Goal: Contribute content

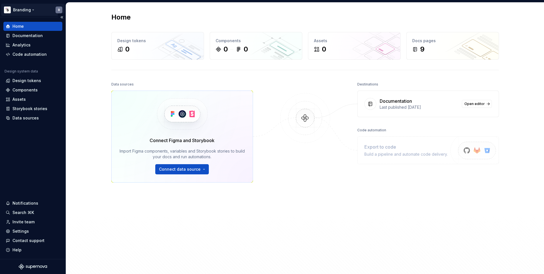
click at [30, 9] on html "Branding R Home Documentation Analytics Code automation Design system data Desi…" at bounding box center [272, 137] width 544 height 274
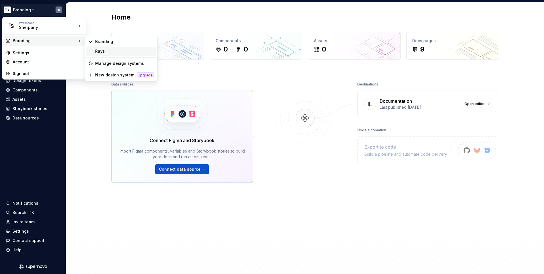
click at [111, 51] on div "Rays" at bounding box center [124, 51] width 59 height 6
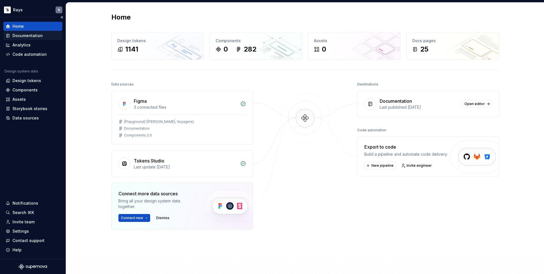
click at [25, 37] on div "Documentation" at bounding box center [27, 36] width 30 height 6
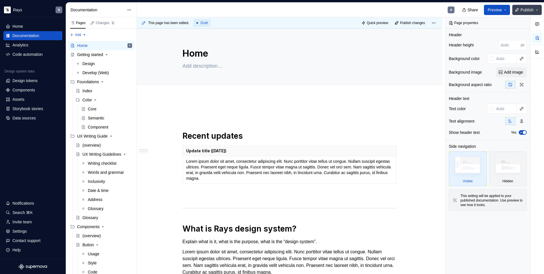
click at [538, 10] on button "Publish" at bounding box center [527, 10] width 29 height 10
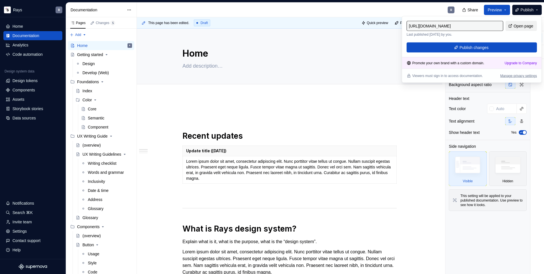
click at [520, 26] on span "Open page" at bounding box center [524, 26] width 20 height 6
click at [401, 4] on div "R" at bounding box center [298, 10] width 322 height 15
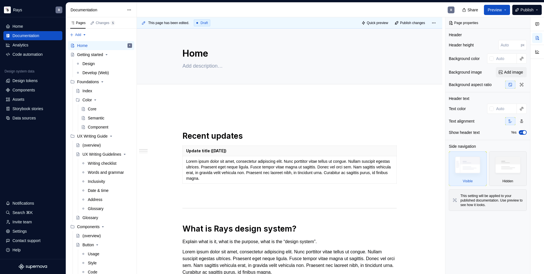
type textarea "*"
